Goal: Information Seeking & Learning: Learn about a topic

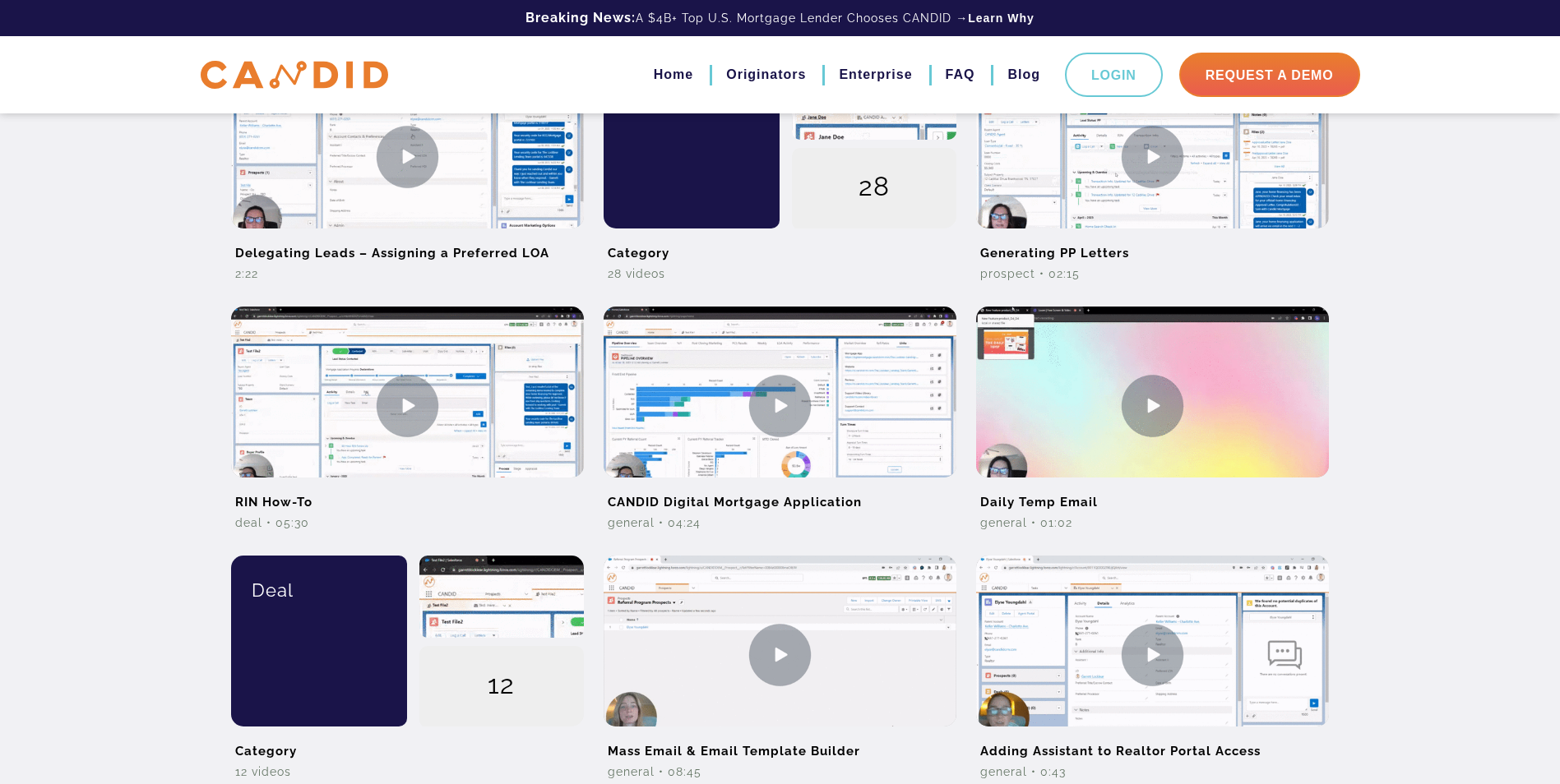
scroll to position [329, 0]
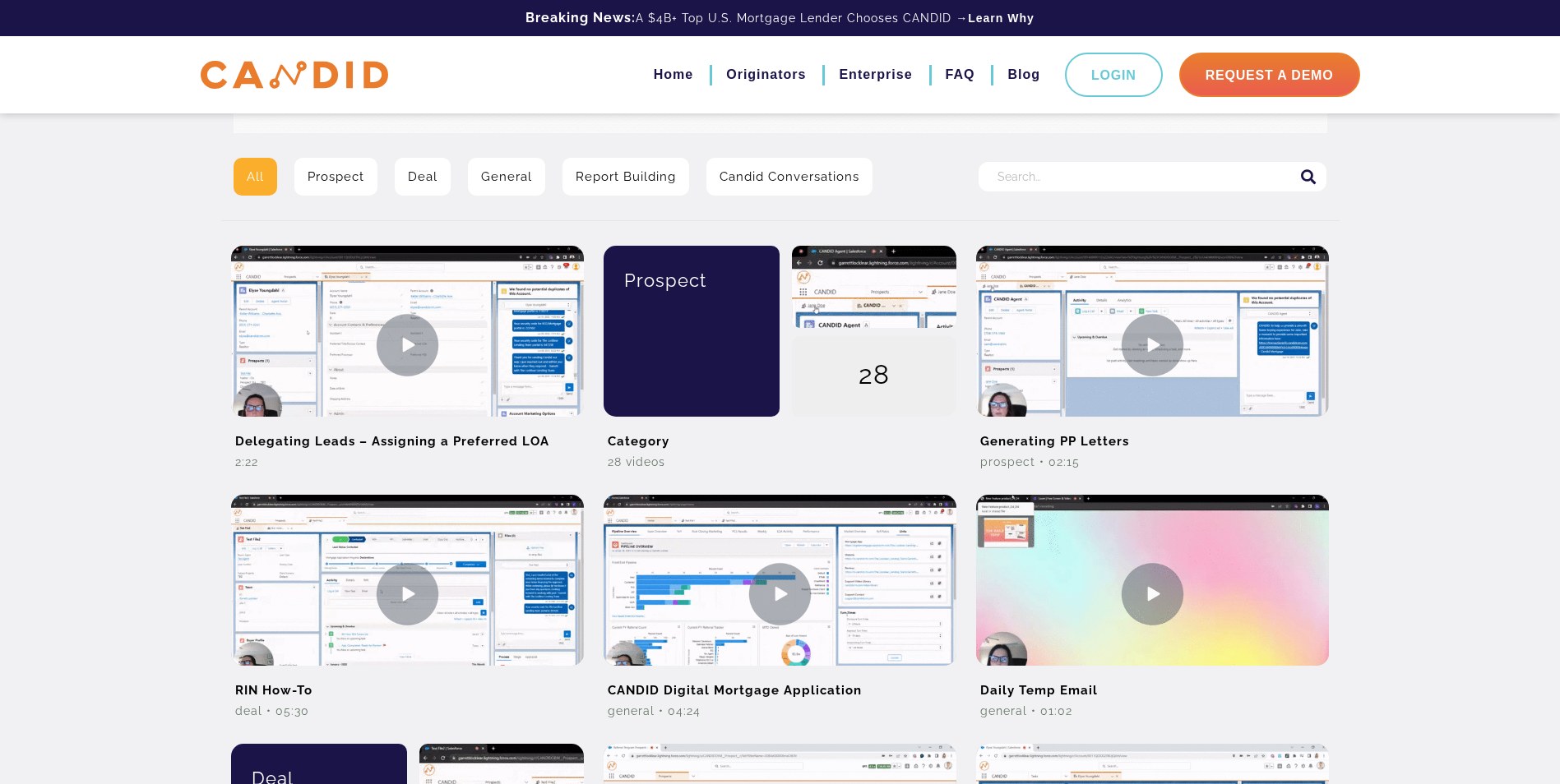
click at [350, 170] on link "Prospect" at bounding box center [336, 177] width 83 height 38
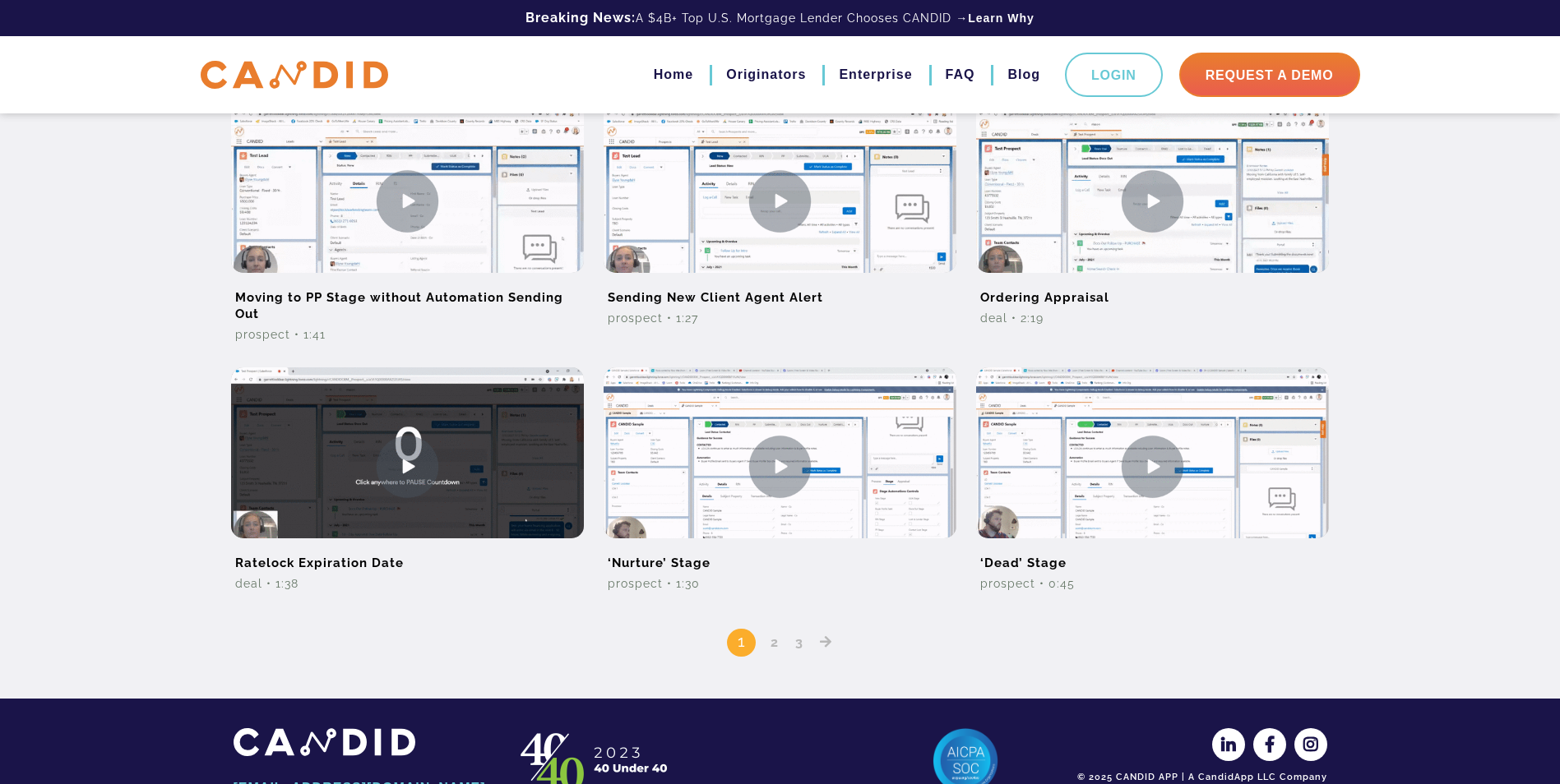
scroll to position [987, 0]
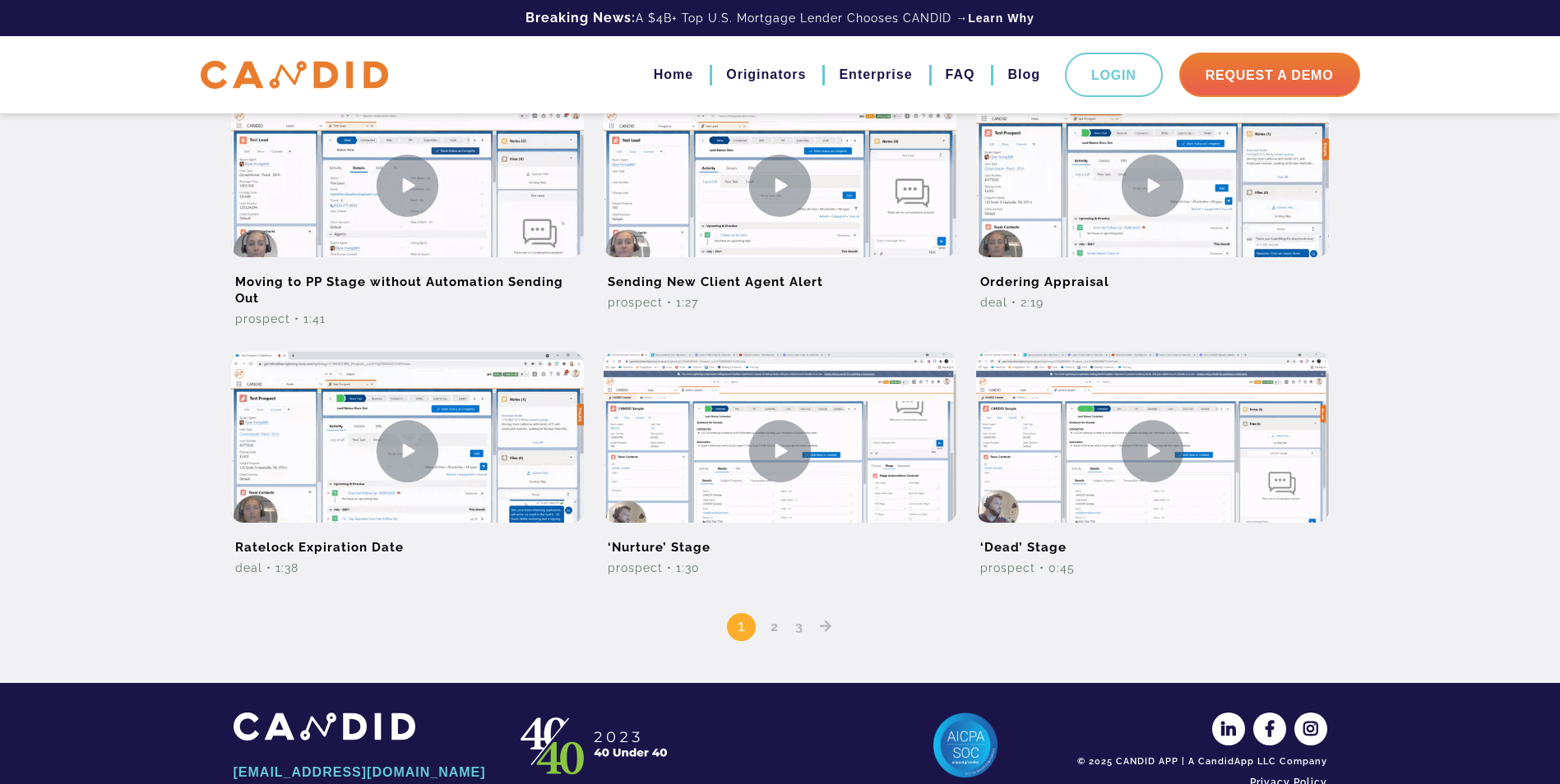
click at [770, 633] on link "2" at bounding box center [775, 627] width 20 height 15
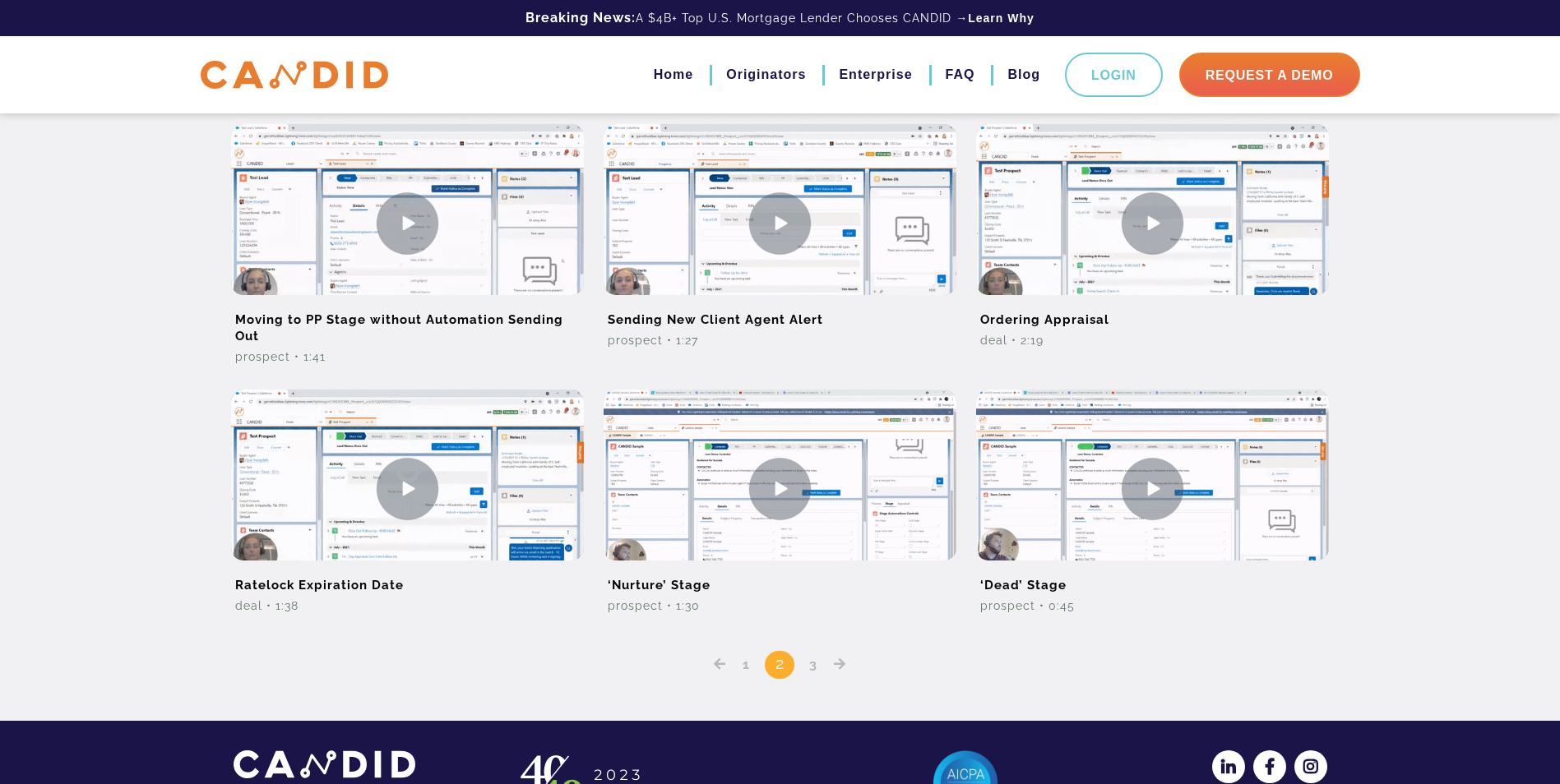
scroll to position [987, 0]
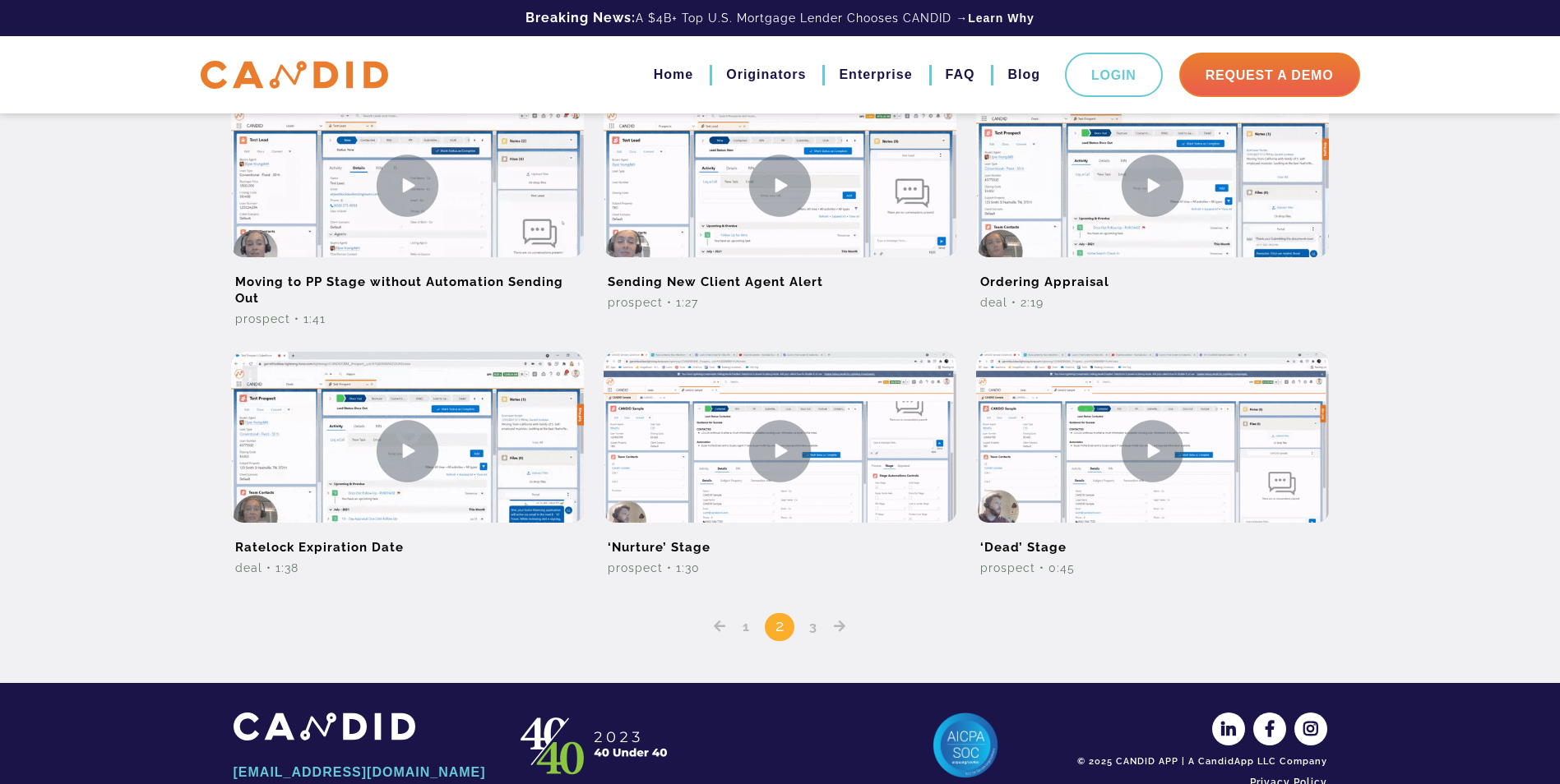
click at [812, 633] on link "3" at bounding box center [813, 627] width 20 height 15
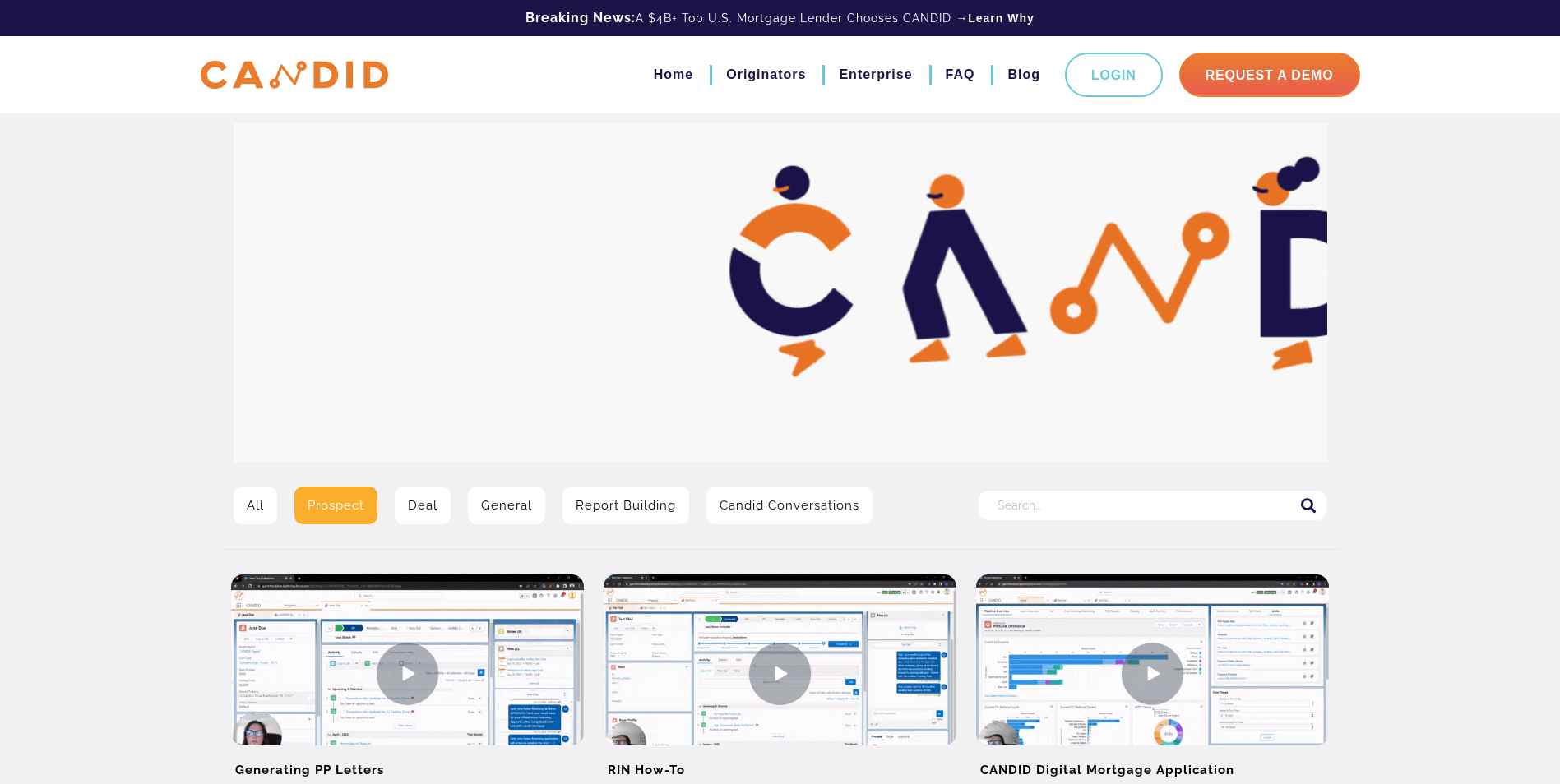
click at [1037, 500] on input "Search for:" at bounding box center [1152, 505] width 348 height 29
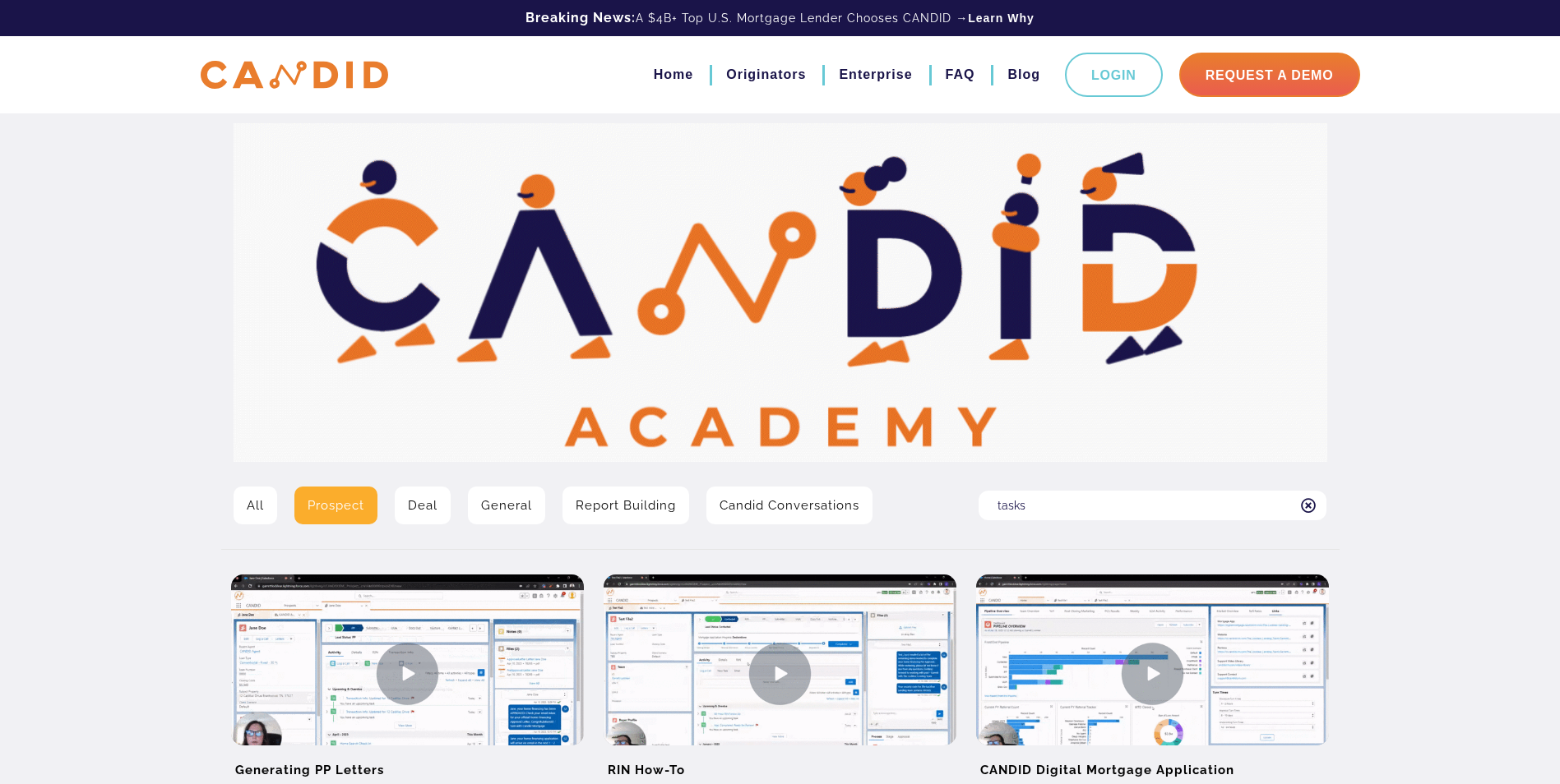
type input "tasks"
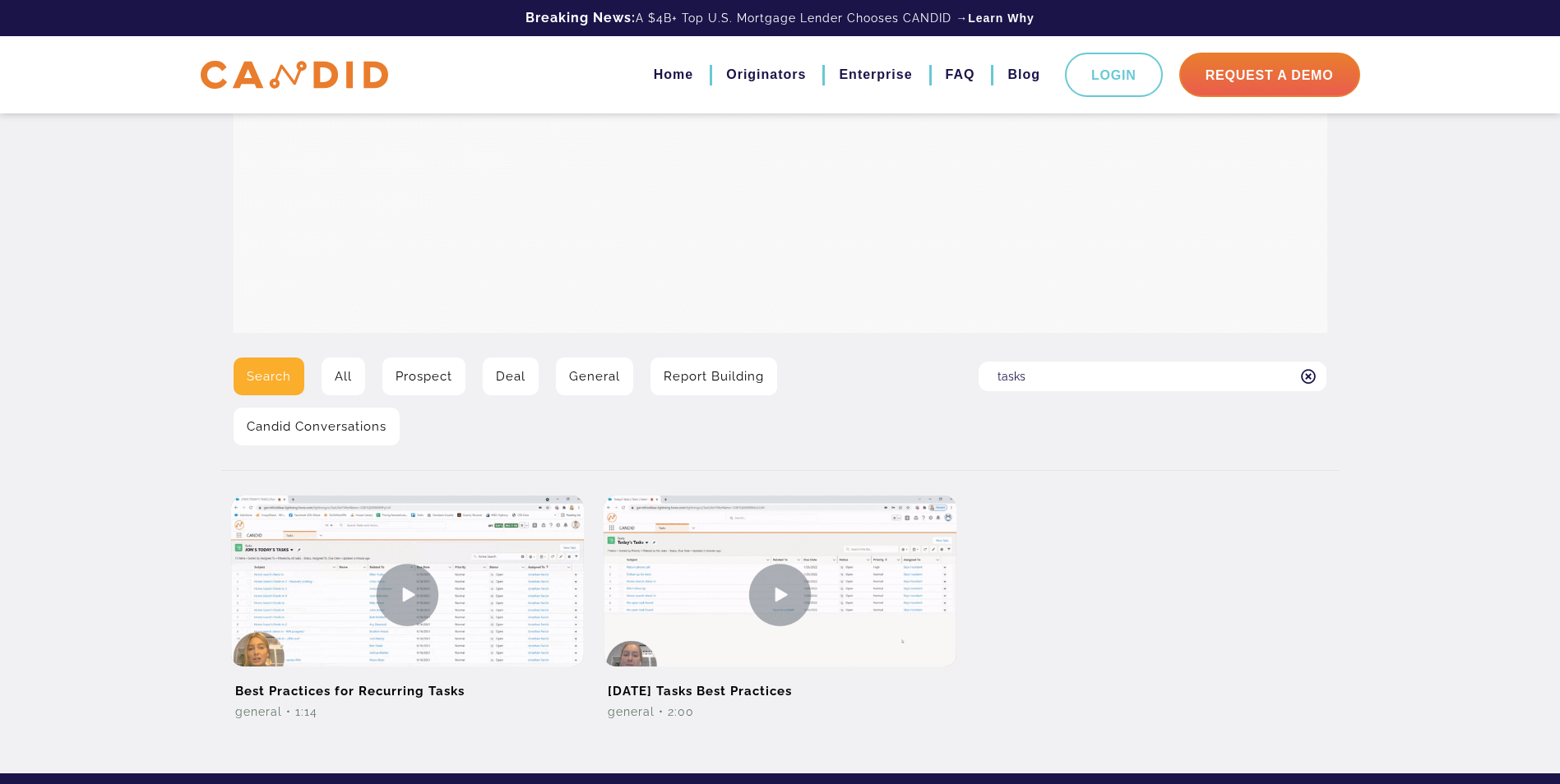
scroll to position [246, 0]
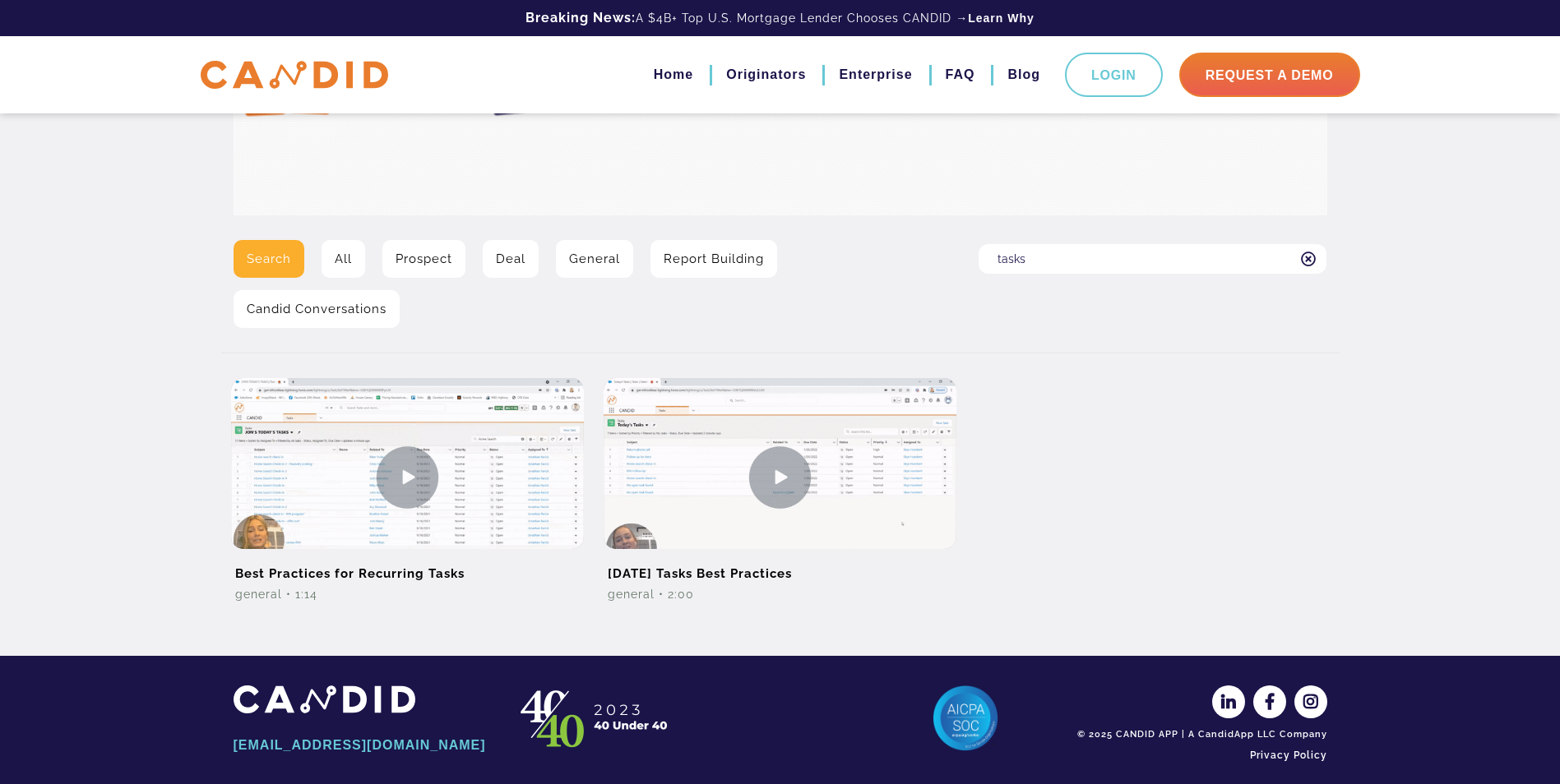
click at [595, 259] on link "General" at bounding box center [595, 259] width 78 height 38
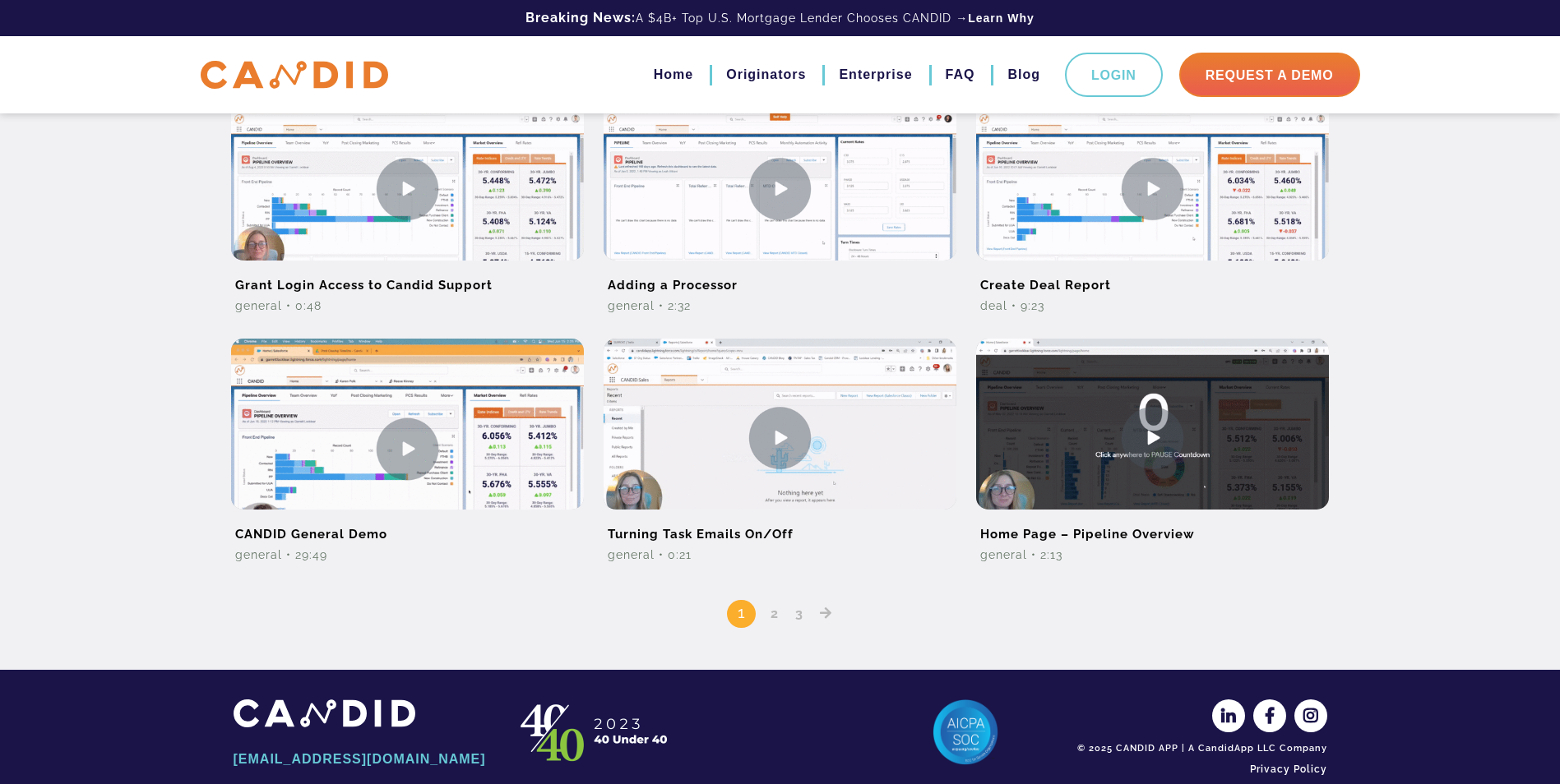
scroll to position [987, 0]
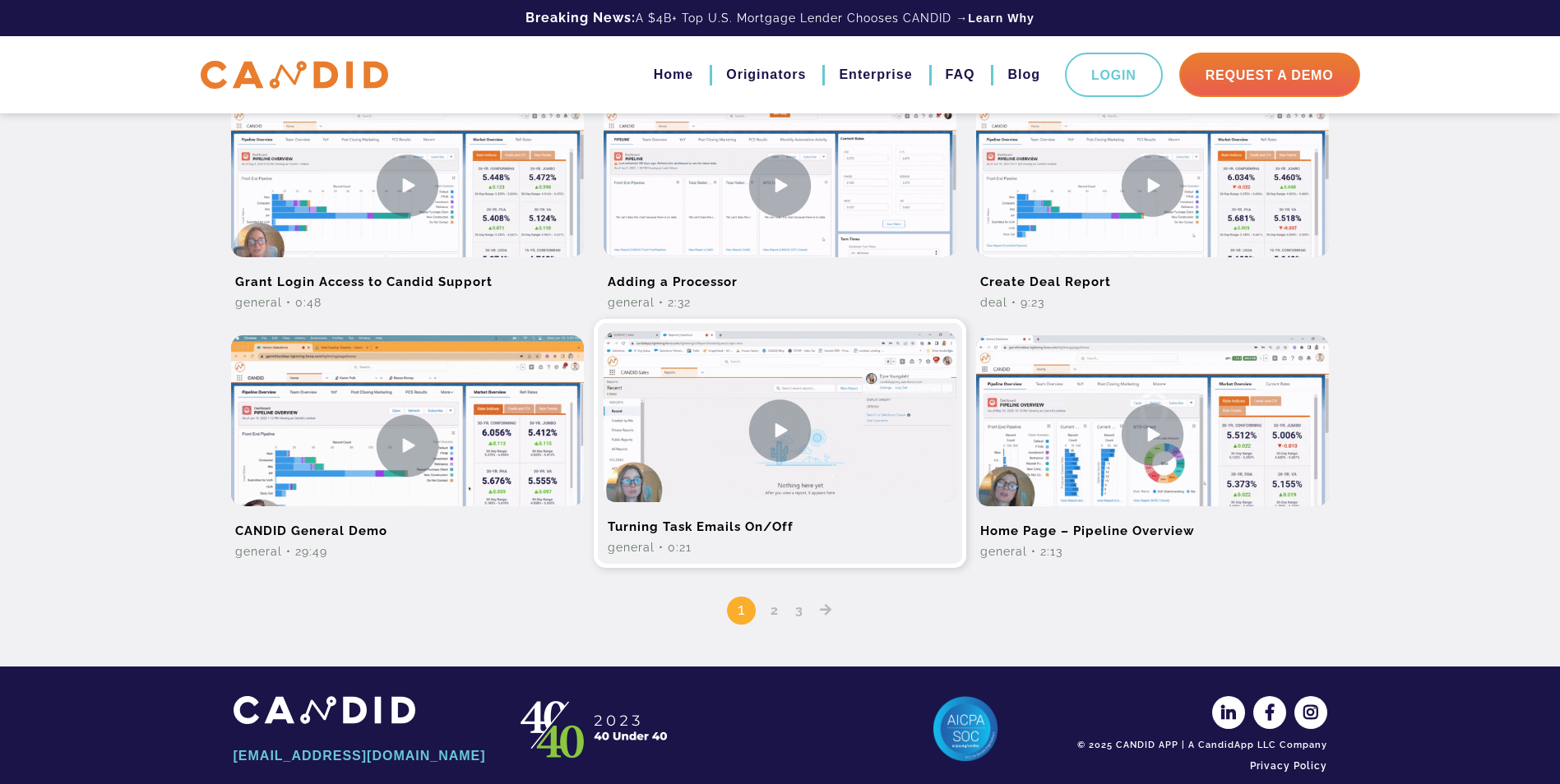
click at [767, 451] on img at bounding box center [780, 430] width 353 height 198
